Goal: Information Seeking & Learning: Understand process/instructions

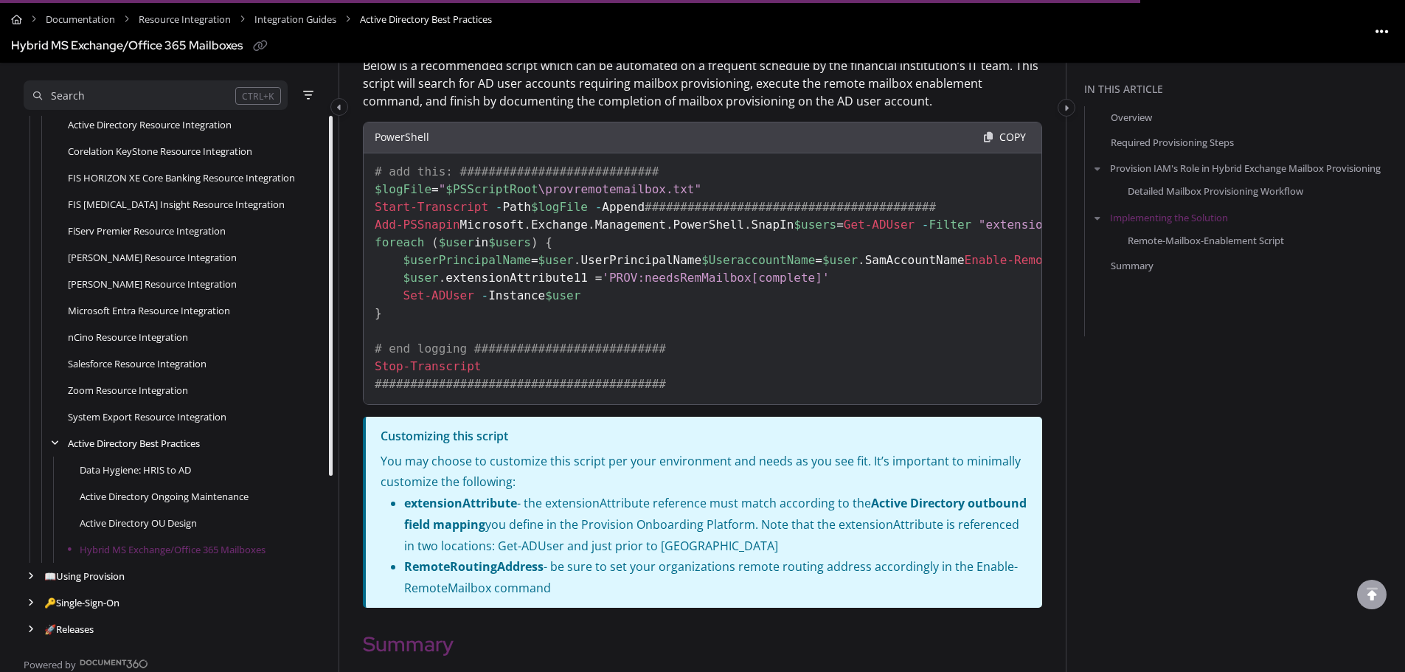
scroll to position [2367, 0]
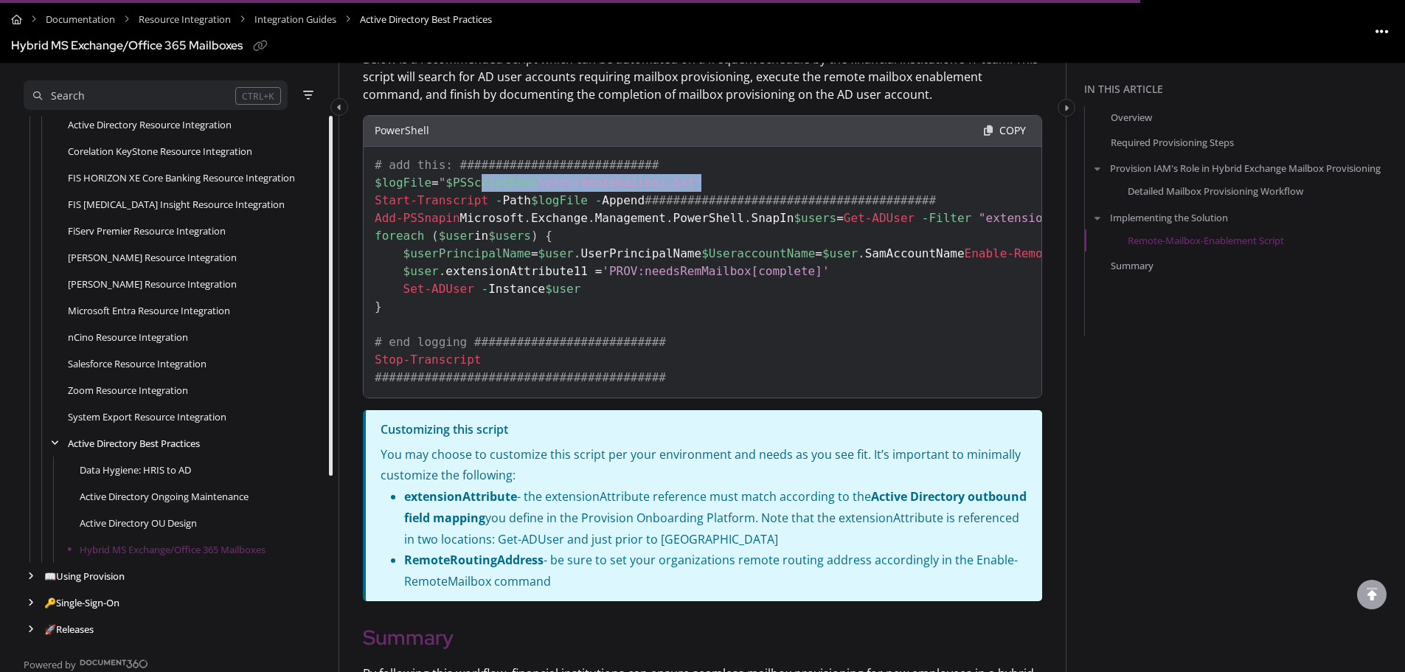
drag, startPoint x: 482, startPoint y: 175, endPoint x: 696, endPoint y: 174, distance: 213.2
click at [696, 174] on pre "# add this: ############################ $logFile = " $PSScriptRoot \provremote…" at bounding box center [702, 256] width 679 height 283
click at [752, 195] on pre "# add this: ############################ $logFile = " $PSScriptRoot \provremote…" at bounding box center [702, 256] width 679 height 283
drag, startPoint x: 679, startPoint y: 176, endPoint x: 547, endPoint y: 180, distance: 132.1
click at [547, 180] on span "" $PSScriptRoot \provremotemailbox.txt"" at bounding box center [570, 183] width 263 height 14
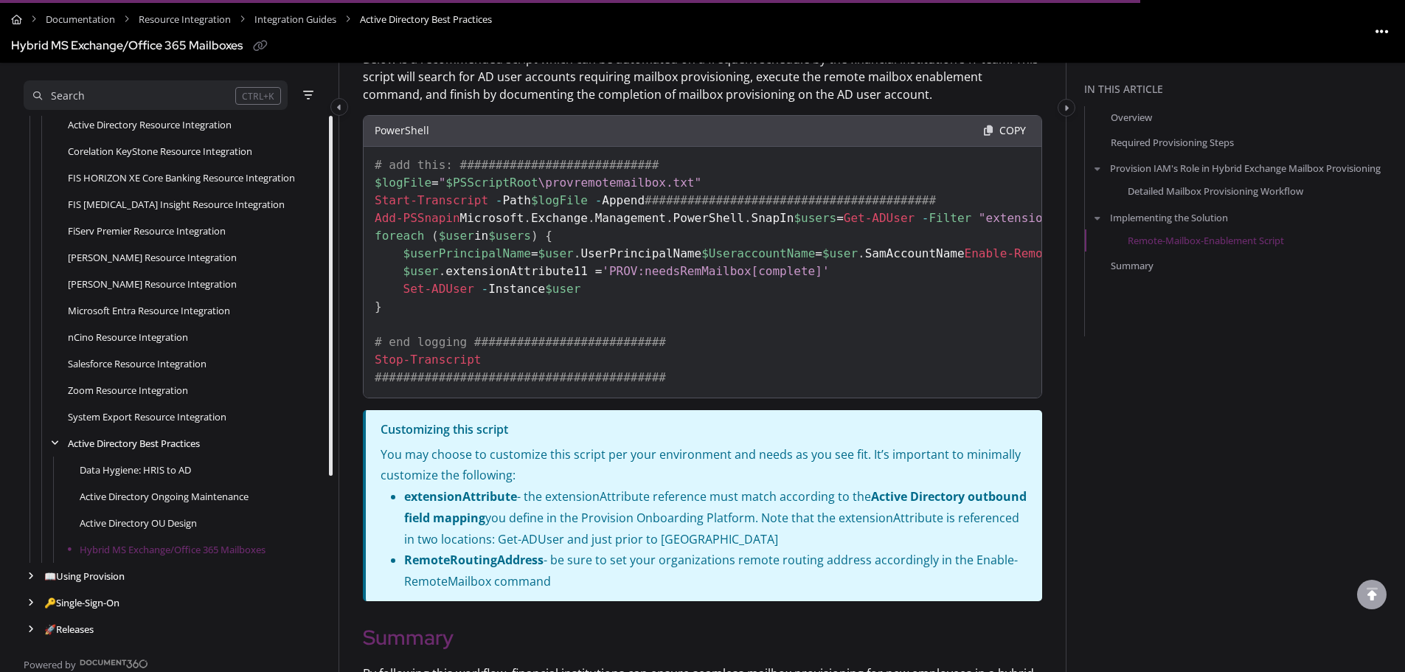
click at [784, 190] on pre "# add this: ############################ $logFile = " $PSScriptRoot \provremote…" at bounding box center [702, 256] width 679 height 283
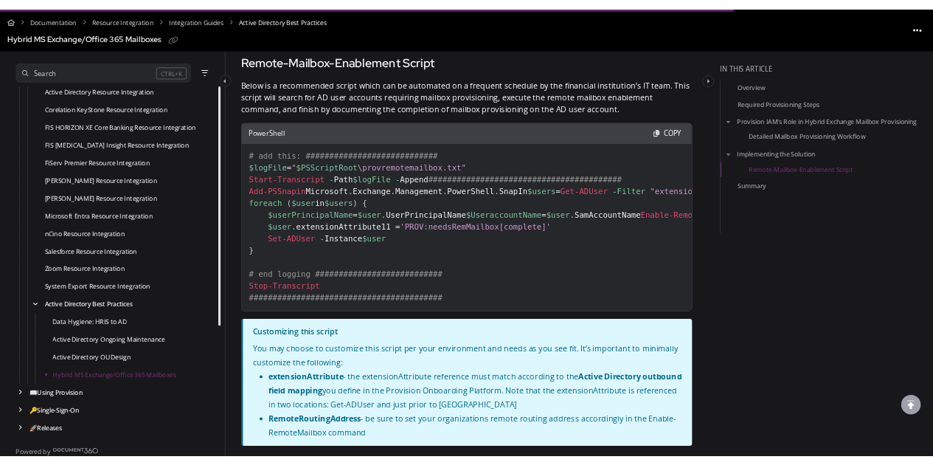
scroll to position [2294, 0]
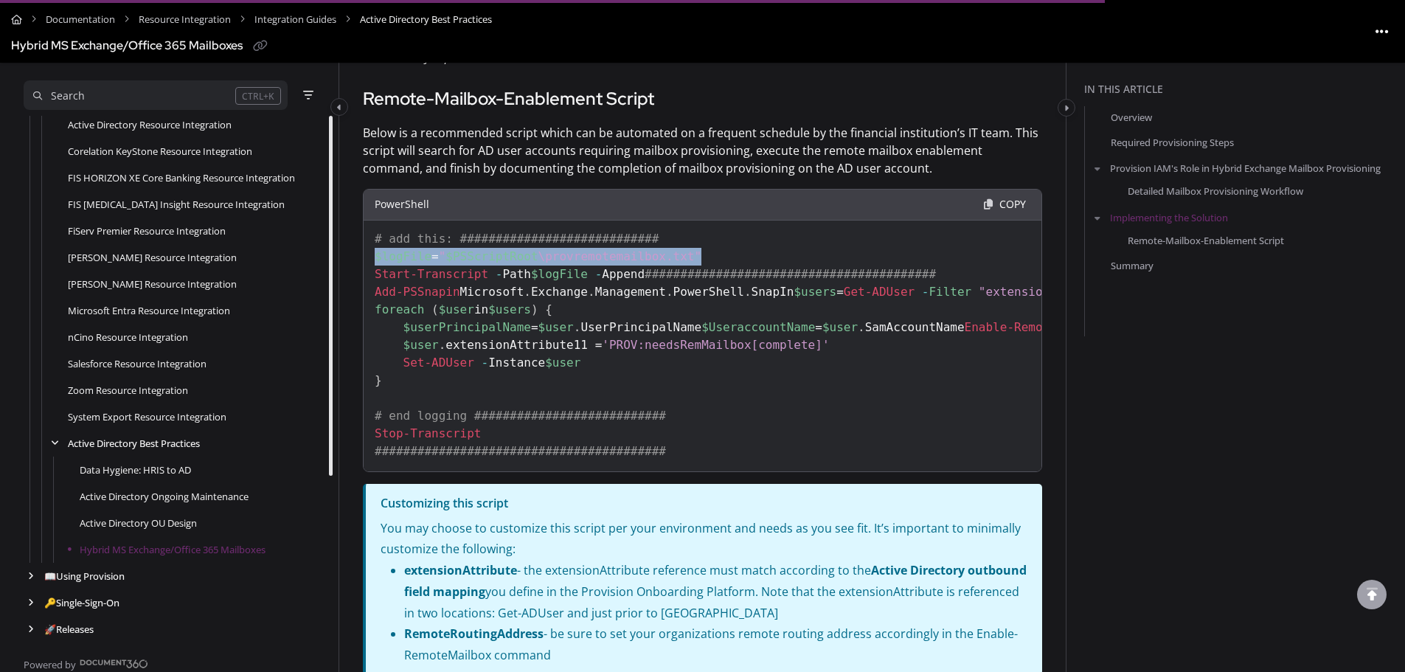
drag, startPoint x: 685, startPoint y: 250, endPoint x: 375, endPoint y: 252, distance: 309.9
click at [375, 252] on code "# add this: ############################ $logFile = " $PSScriptRoot \provremote…" at bounding box center [1188, 345] width 1627 height 226
click at [814, 257] on pre "# add this: ############################ $logFile = " $PSScriptRoot \provremote…" at bounding box center [702, 330] width 679 height 283
click at [800, 257] on pre "# add this: ############################ $logFile = " $PSScriptRoot \provremote…" at bounding box center [702, 330] width 679 height 283
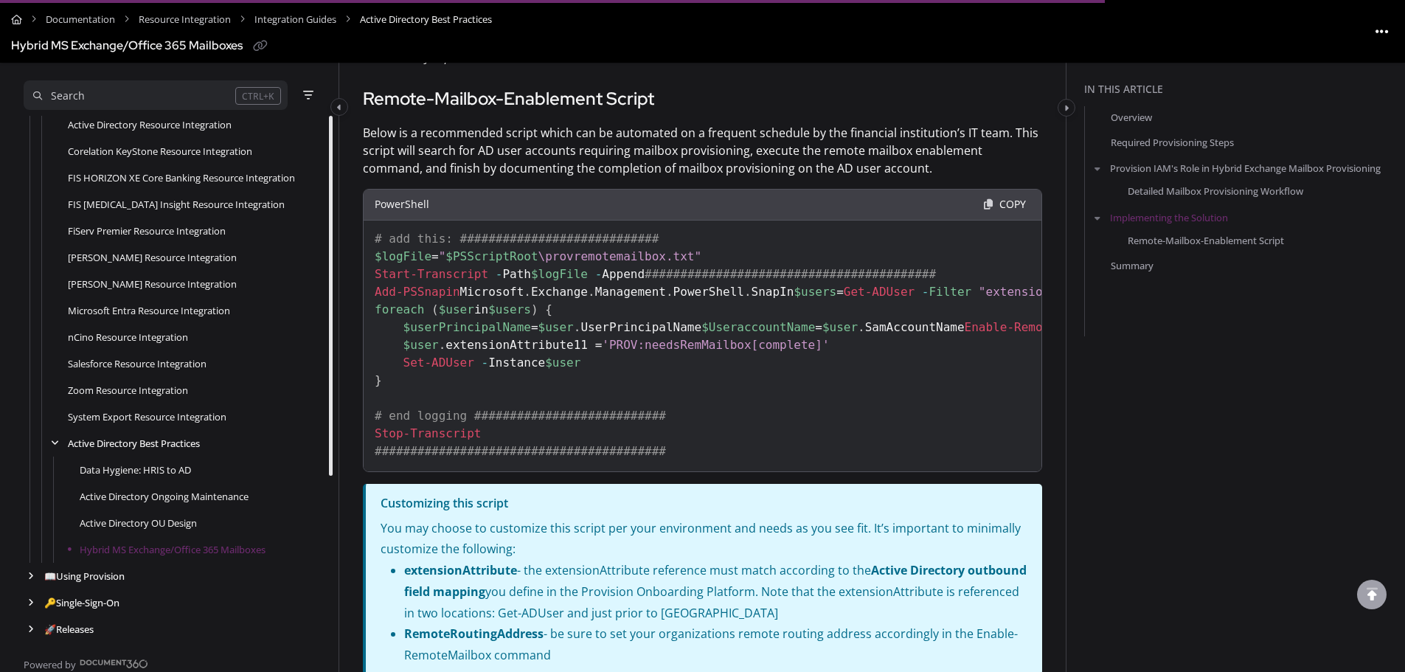
click at [716, 274] on pre "# add this: ############################ $logFile = " $PSScriptRoot \provremote…" at bounding box center [702, 330] width 679 height 283
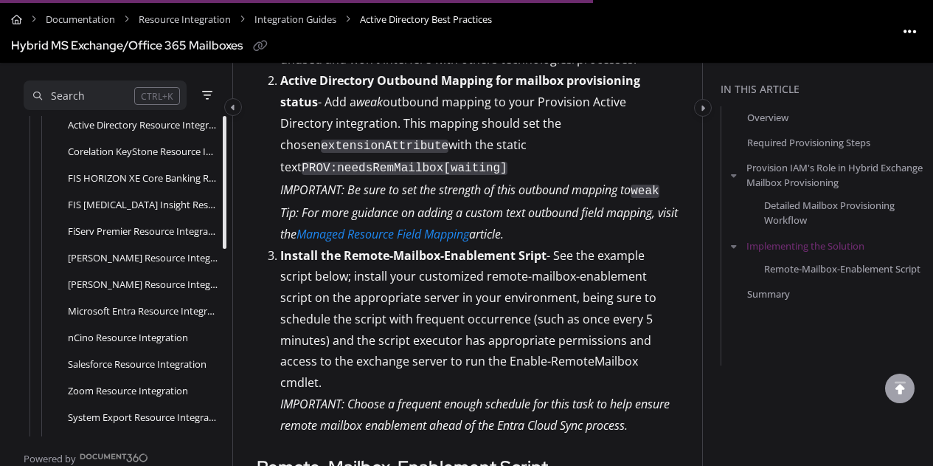
scroll to position [0, 88]
